Goal: Information Seeking & Learning: Learn about a topic

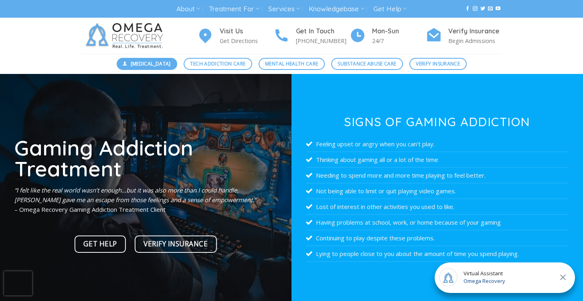
click at [137, 63] on span "[MEDICAL_DATA]" at bounding box center [151, 64] width 40 height 8
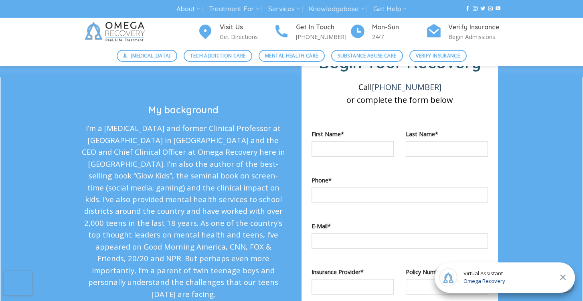
scroll to position [1044, 0]
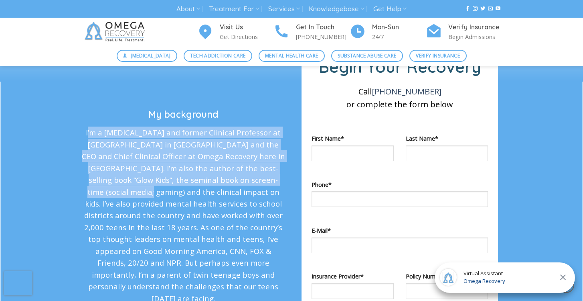
drag, startPoint x: 89, startPoint y: 124, endPoint x: 258, endPoint y: 171, distance: 174.8
click at [258, 171] on p "I’m a psychologist and former Clinical Professor at Stony Brook Medicine in NY …" at bounding box center [183, 214] width 205 height 177
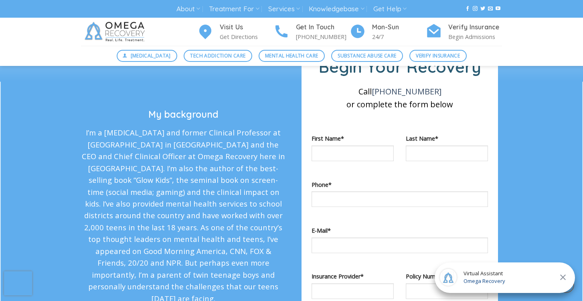
click at [173, 198] on p "I’m a psychologist and former Clinical Professor at Stony Brook Medicine in NY …" at bounding box center [183, 214] width 205 height 177
click at [93, 128] on p "I’m a psychologist and former Clinical Professor at Stony Brook Medicine in NY …" at bounding box center [183, 214] width 205 height 177
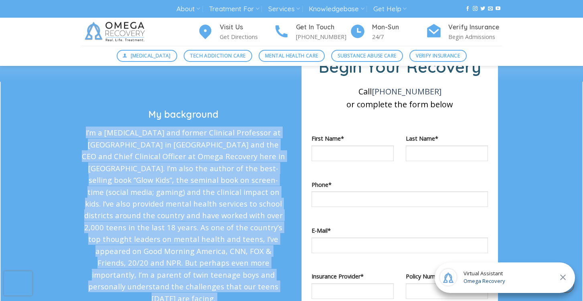
click at [93, 128] on p "I’m a psychologist and former Clinical Professor at Stony Brook Medicine in NY …" at bounding box center [183, 214] width 205 height 177
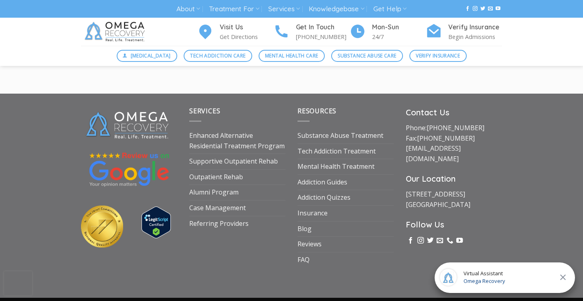
scroll to position [2386, 0]
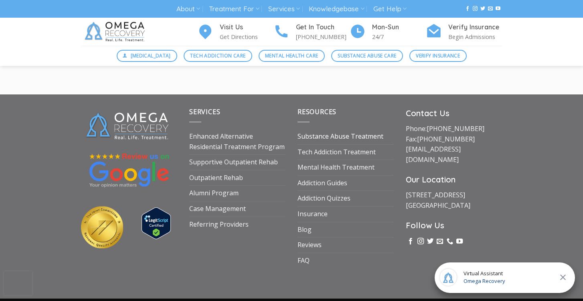
click at [328, 129] on link "Substance Abuse Treatment" at bounding box center [341, 136] width 86 height 15
click at [309, 253] on link "FAQ" at bounding box center [304, 260] width 12 height 15
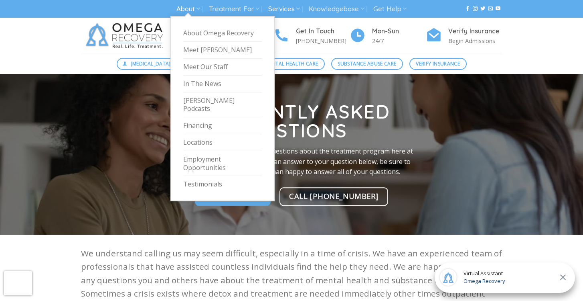
click at [193, 8] on link "About" at bounding box center [189, 9] width 24 height 15
